Goal: Task Accomplishment & Management: Use online tool/utility

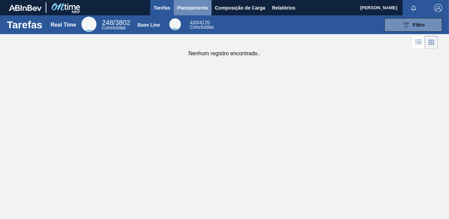
click at [197, 6] on span "Planejamento" at bounding box center [192, 8] width 31 height 8
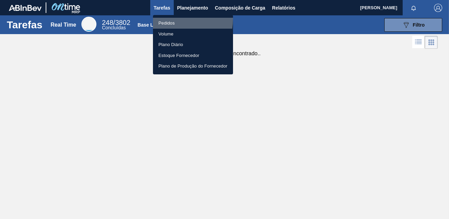
click at [174, 19] on li "Pedidos" at bounding box center [193, 23] width 80 height 11
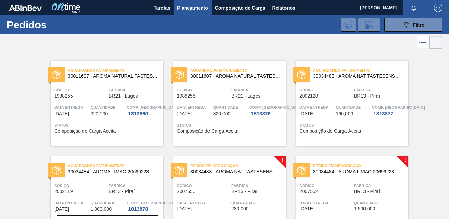
drag, startPoint x: 447, startPoint y: 79, endPoint x: 445, endPoint y: 125, distance: 46.3
click at [445, 125] on div "Aguardando Faturamento 30011607 - AROMA NATURAL TASTESENSE 20648938 Código 1988…" at bounding box center [224, 145] width 449 height 191
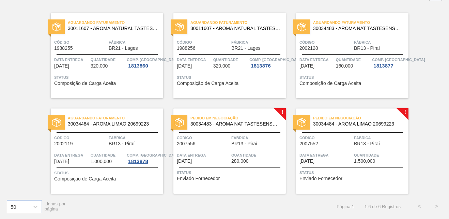
click at [251, 142] on span "BR13 - Piraí" at bounding box center [244, 143] width 26 height 5
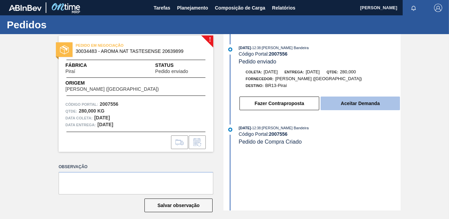
click at [355, 107] on button "Aceitar Demanda" at bounding box center [359, 103] width 79 height 14
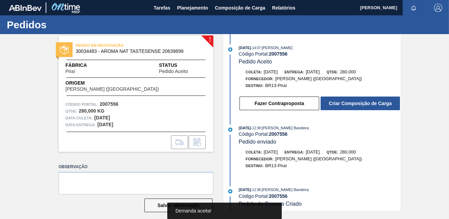
click at [355, 107] on button "Criar Composição de Carga" at bounding box center [359, 103] width 79 height 14
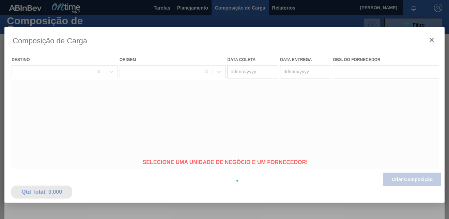
type coleta "[DATE]"
type entrega "[DATE]"
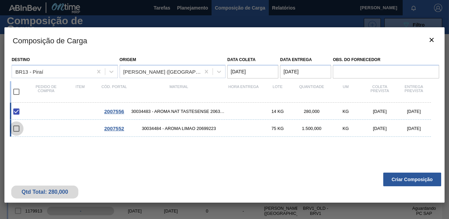
click at [15, 128] on input "checkbox" at bounding box center [16, 128] width 14 height 14
checkbox input "false"
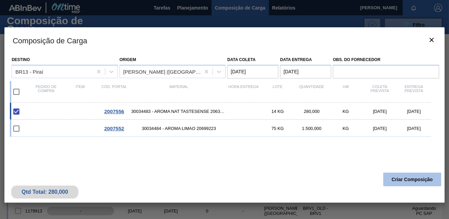
click at [408, 183] on button "Criar Composição" at bounding box center [412, 179] width 58 height 14
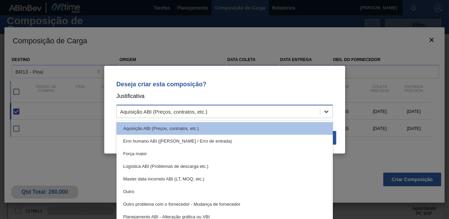
click at [329, 113] on icon at bounding box center [326, 111] width 7 height 7
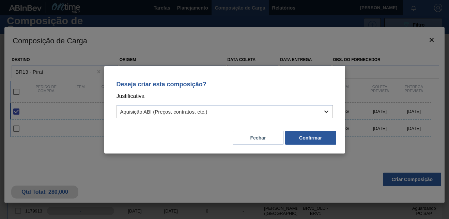
click at [328, 110] on icon at bounding box center [326, 111] width 7 height 7
click at [264, 135] on button "Fechar" at bounding box center [257, 138] width 51 height 14
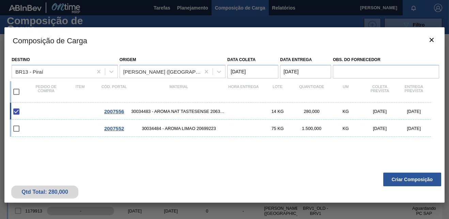
click at [17, 112] on input "checkbox" at bounding box center [16, 111] width 14 height 14
checkbox input "true"
click at [17, 126] on input "checkbox" at bounding box center [16, 128] width 14 height 14
checkbox input "false"
click at [416, 184] on button "Criar Composição" at bounding box center [412, 179] width 58 height 14
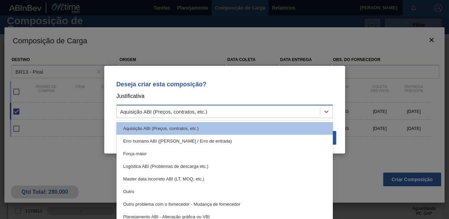
click at [258, 108] on div "Aquisição ABI (Preços, contratos, etc.)" at bounding box center [218, 111] width 203 height 10
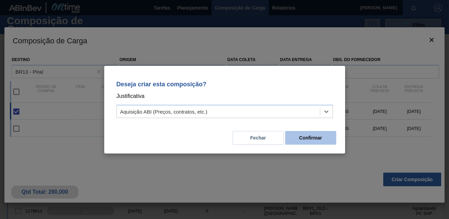
click at [303, 135] on button "Confirmar" at bounding box center [310, 138] width 51 height 14
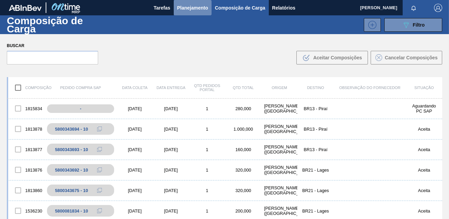
click at [200, 9] on span "Planejamento" at bounding box center [192, 8] width 31 height 8
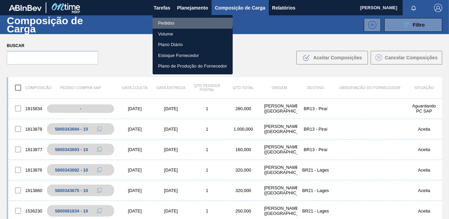
click at [192, 18] on li "Pedidos" at bounding box center [192, 23] width 80 height 11
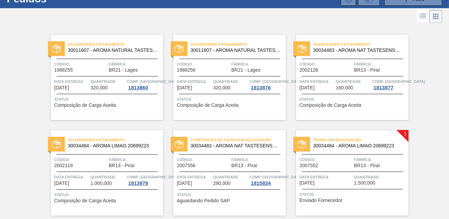
scroll to position [48, 0]
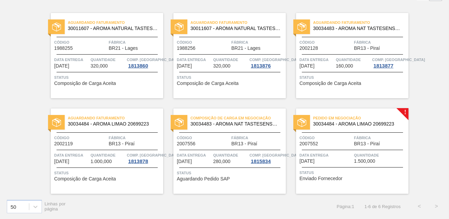
click at [384, 150] on div "Pedido em Negociação 30034484 - AROMA LIMAO 20699223 Código 2007552 Fábrica BR1…" at bounding box center [352, 150] width 112 height 85
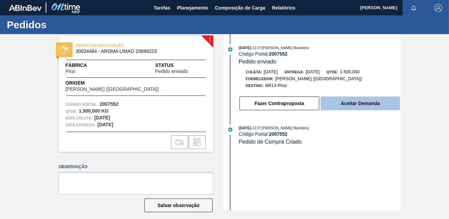
click at [350, 107] on button "Aceitar Demanda" at bounding box center [359, 103] width 79 height 14
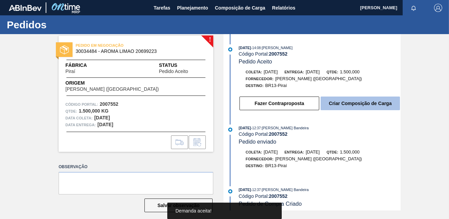
click at [351, 102] on button "Criar Composição de Carga" at bounding box center [359, 103] width 79 height 14
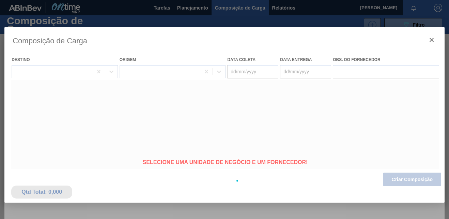
type coleta "[DATE]"
type entrega "[DATE]"
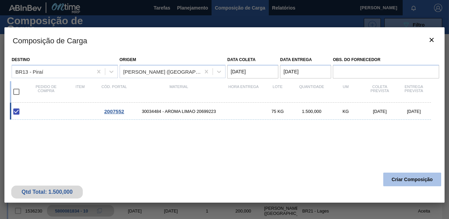
click at [416, 177] on button "Criar Composição" at bounding box center [412, 179] width 58 height 14
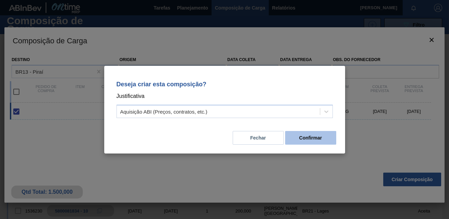
click at [322, 139] on button "Confirmar" at bounding box center [310, 138] width 51 height 14
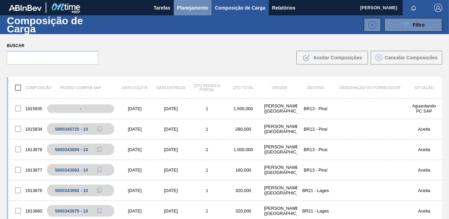
click at [197, 9] on span "Planejamento" at bounding box center [192, 8] width 31 height 8
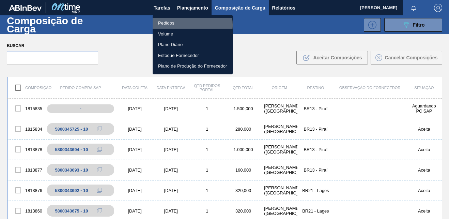
click at [188, 25] on li "Pedidos" at bounding box center [192, 23] width 80 height 11
